Goal: Use online tool/utility: Utilize a website feature to perform a specific function

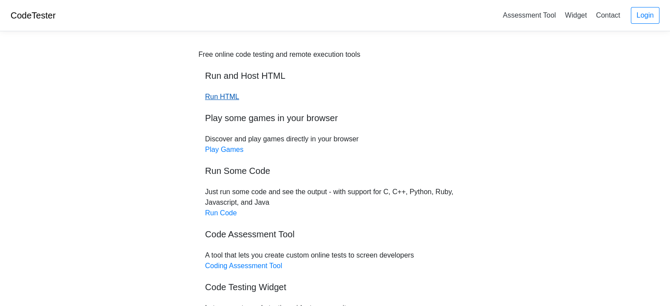
click at [226, 99] on link "Run HTML" at bounding box center [222, 96] width 34 height 7
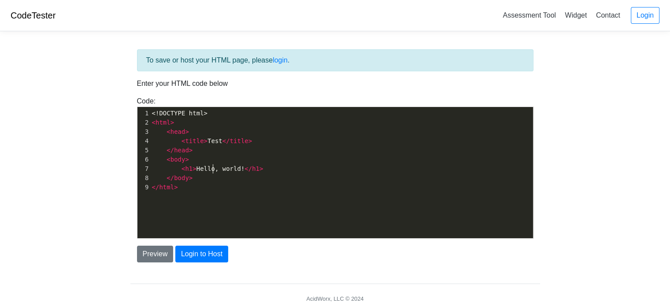
scroll to position [3, 0]
click at [213, 167] on span "< h1 > Hello, world! </ h1 >" at bounding box center [208, 168] width 112 height 7
click at [261, 167] on pre "< h1 > Hello, world! </ h1 >" at bounding box center [345, 168] width 390 height 9
type textarea "<p>I am testing out this code tester on <a href+"
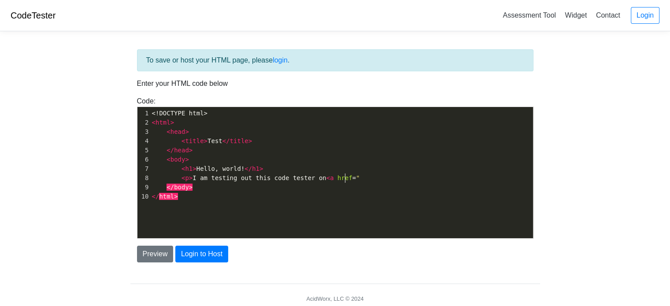
scroll to position [3, 6]
type textarea "=""
click at [353, 180] on pre "< p > I am testing out this code tester on < a href = "" at bounding box center [345, 178] width 390 height 9
paste textarea """
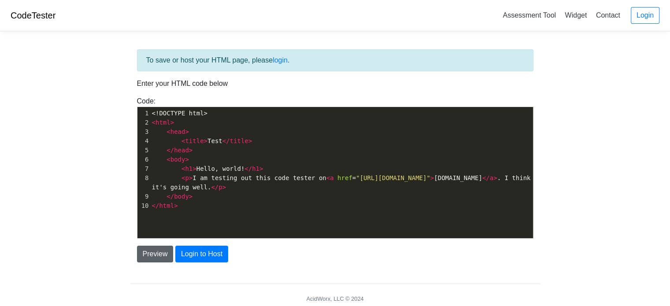
type textarea "">[DOMAIN_NAME]</a>. I think it's going well.</p>"
click at [153, 254] on button "Preview" at bounding box center [155, 254] width 37 height 17
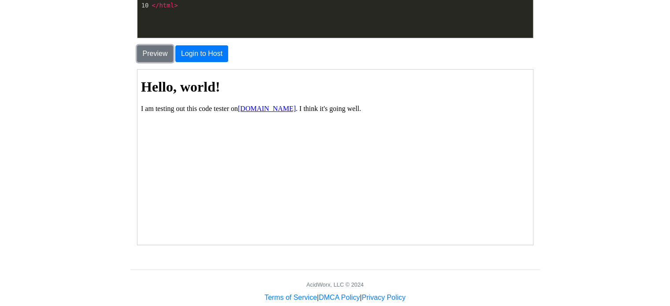
scroll to position [201, 0]
